Goal: Task Accomplishment & Management: Use online tool/utility

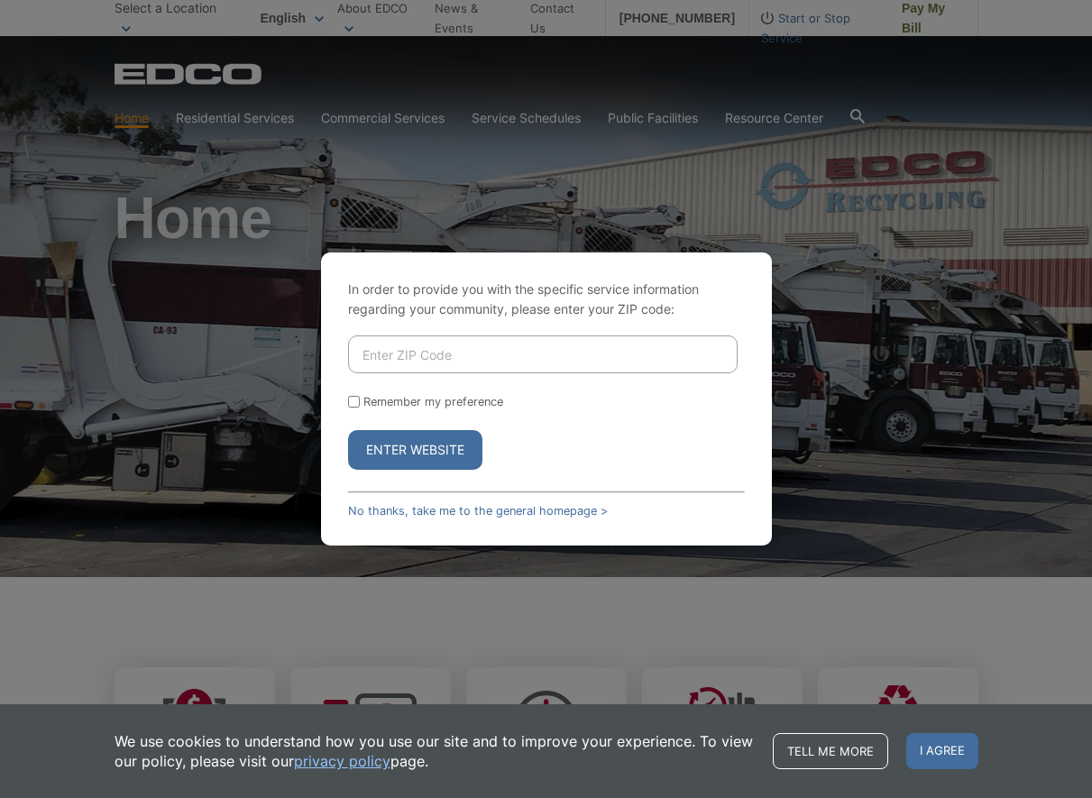
type input "92118"
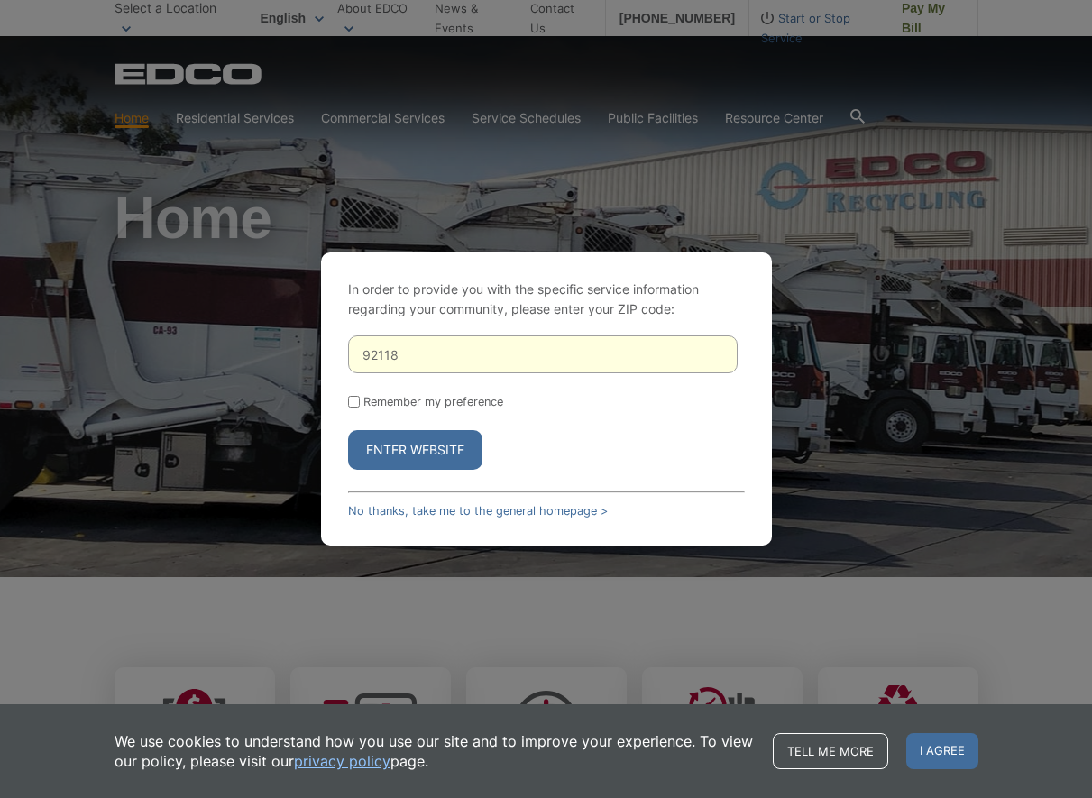
click at [352, 402] on input "Remember my preference" at bounding box center [354, 402] width 12 height 12
checkbox input "true"
click at [405, 442] on button "Enter Website" at bounding box center [415, 450] width 134 height 40
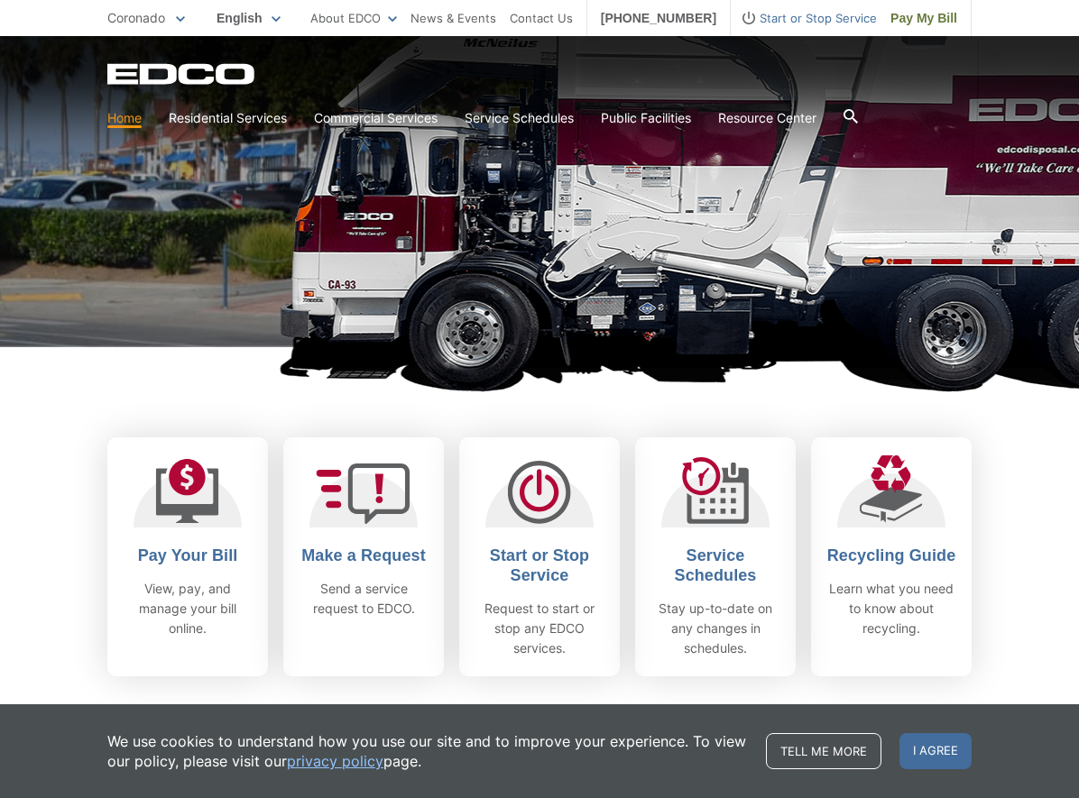
scroll to position [271, 0]
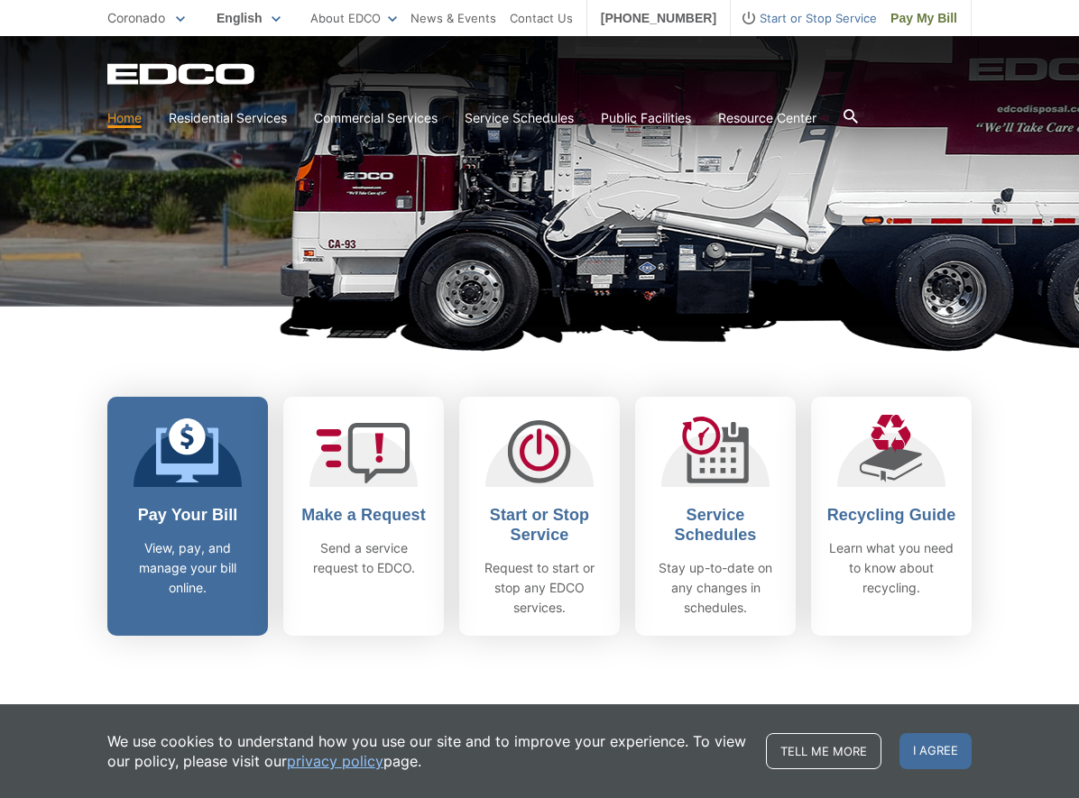
click at [200, 505] on h2 "Pay Your Bill" at bounding box center [187, 515] width 133 height 20
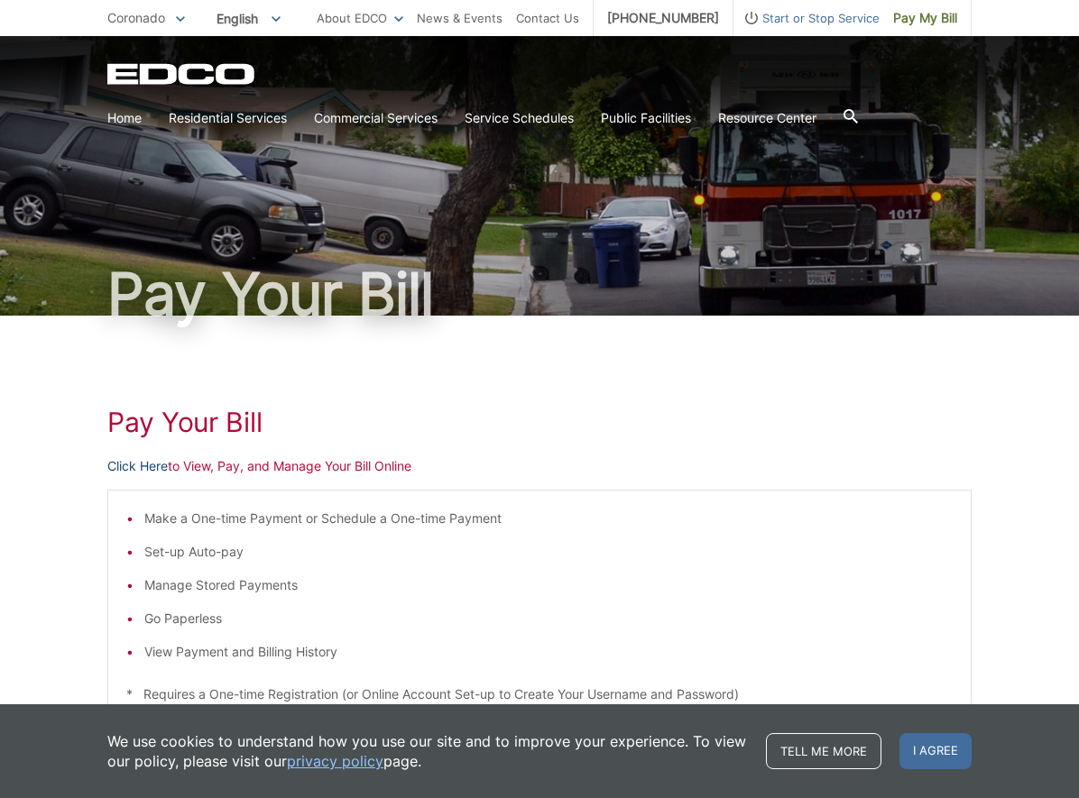
click at [142, 463] on link "Click Here" at bounding box center [137, 466] width 60 height 20
